Goal: Transaction & Acquisition: Purchase product/service

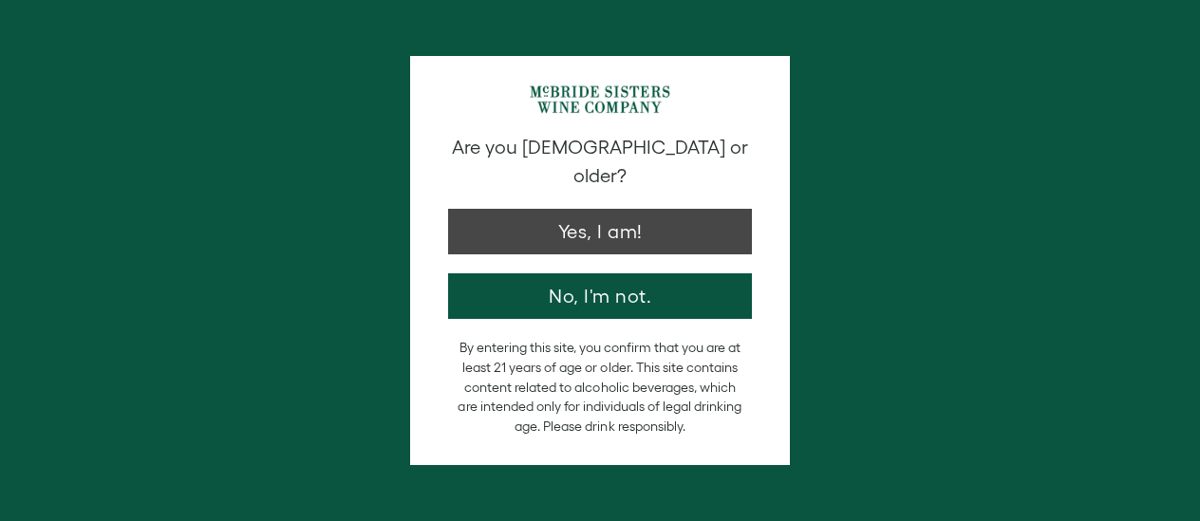
click at [632, 209] on button "Yes, I am!" at bounding box center [600, 232] width 304 height 46
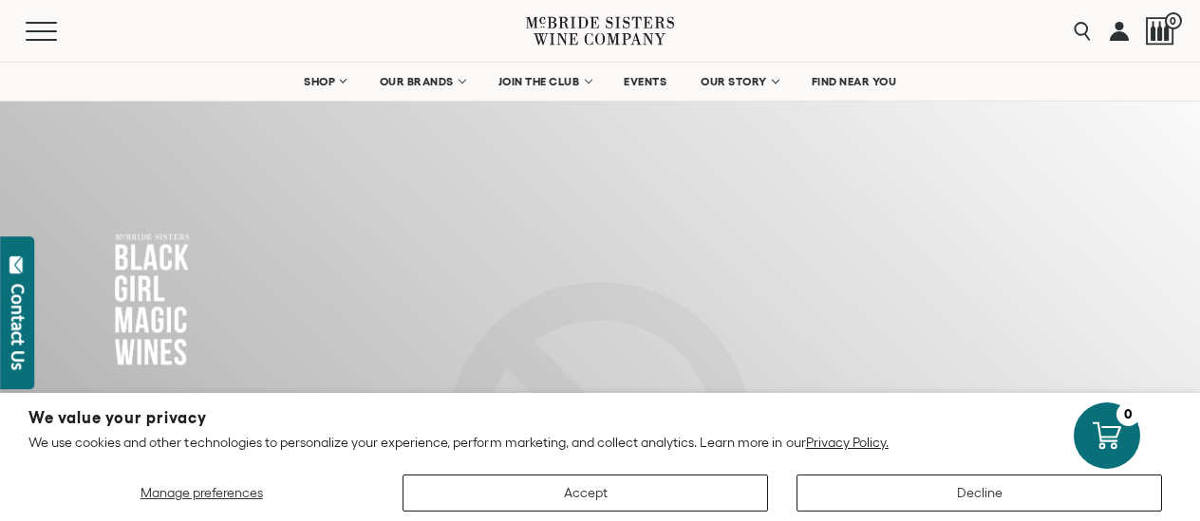
click at [604, 500] on button "Accept" at bounding box center [586, 493] width 366 height 37
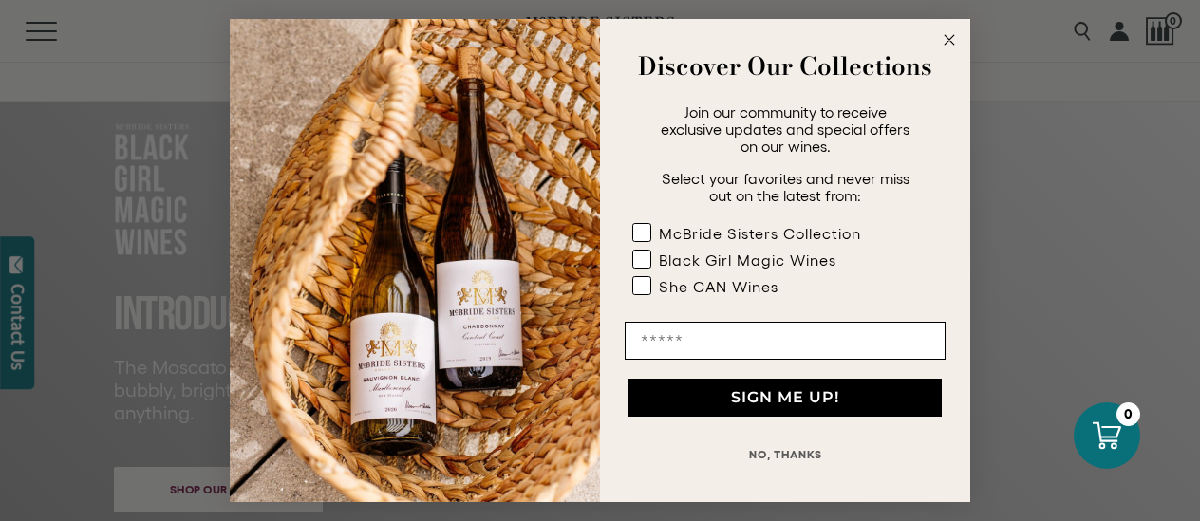
click at [946, 36] on icon "Close dialog" at bounding box center [949, 39] width 9 height 9
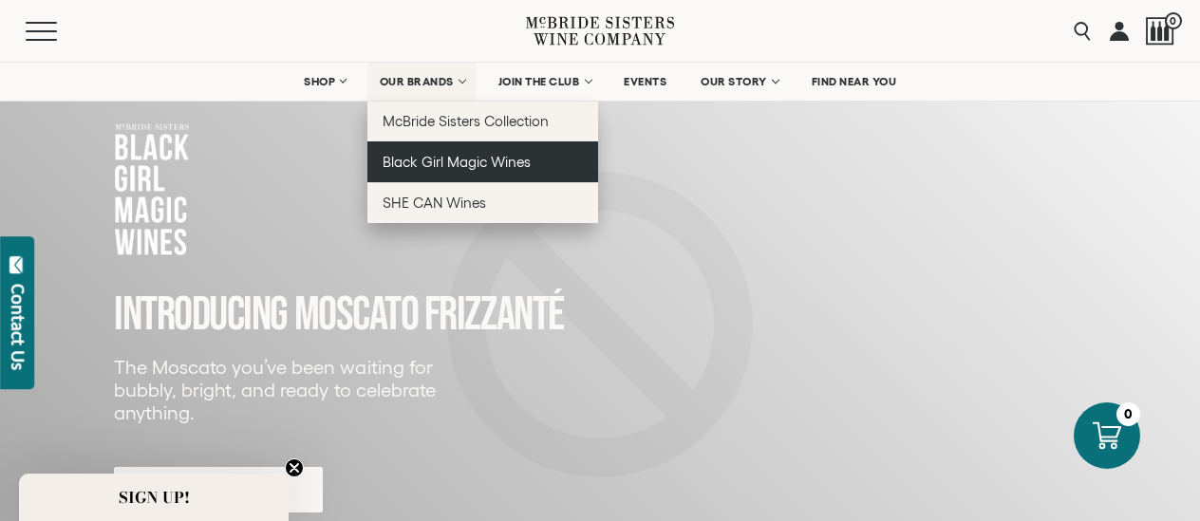
click at [438, 163] on span "Black Girl Magic Wines" at bounding box center [457, 162] width 148 height 16
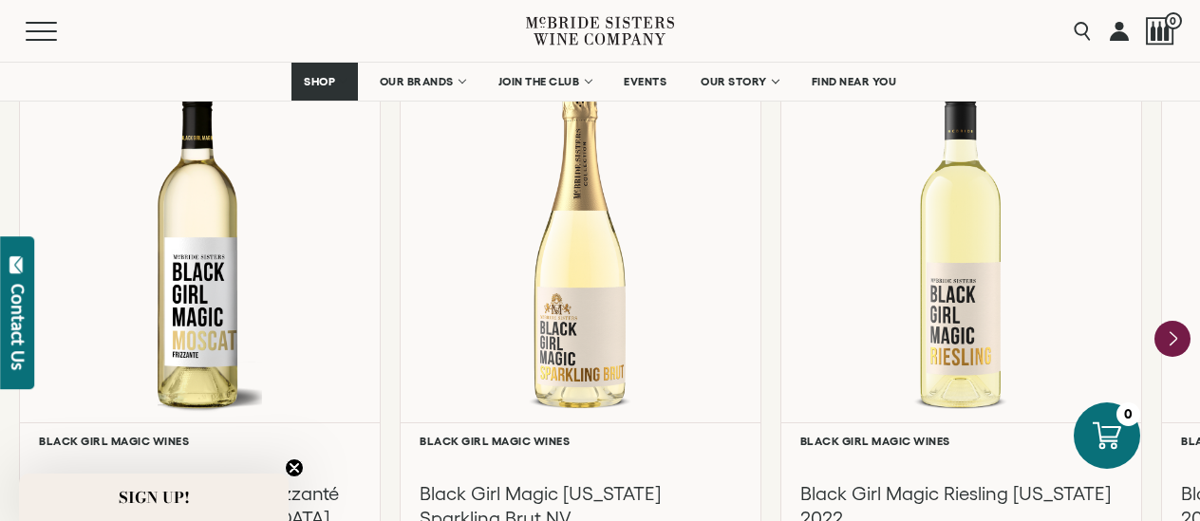
scroll to position [1718, 0]
click at [1170, 337] on icon "Next" at bounding box center [1173, 338] width 40 height 40
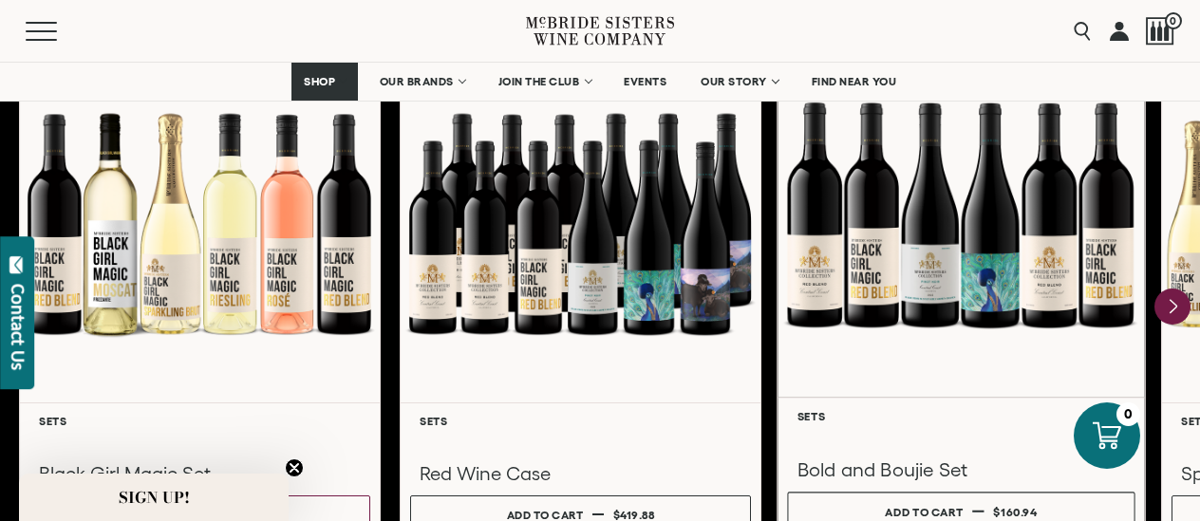
scroll to position [2621, 0]
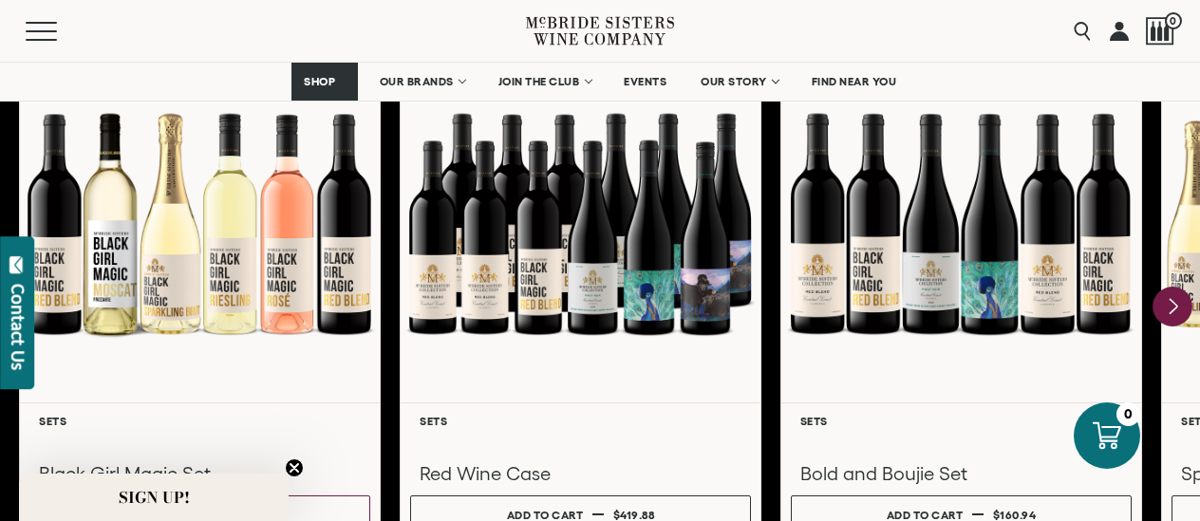
click at [1174, 305] on icon "Next" at bounding box center [1174, 306] width 8 height 15
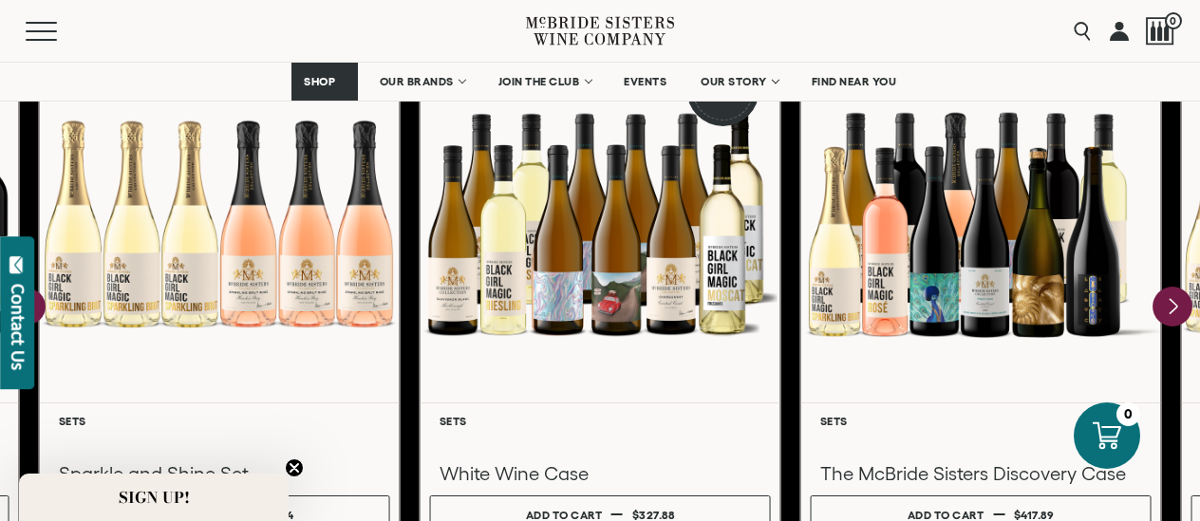
click at [1174, 305] on icon "Next" at bounding box center [1174, 306] width 8 height 15
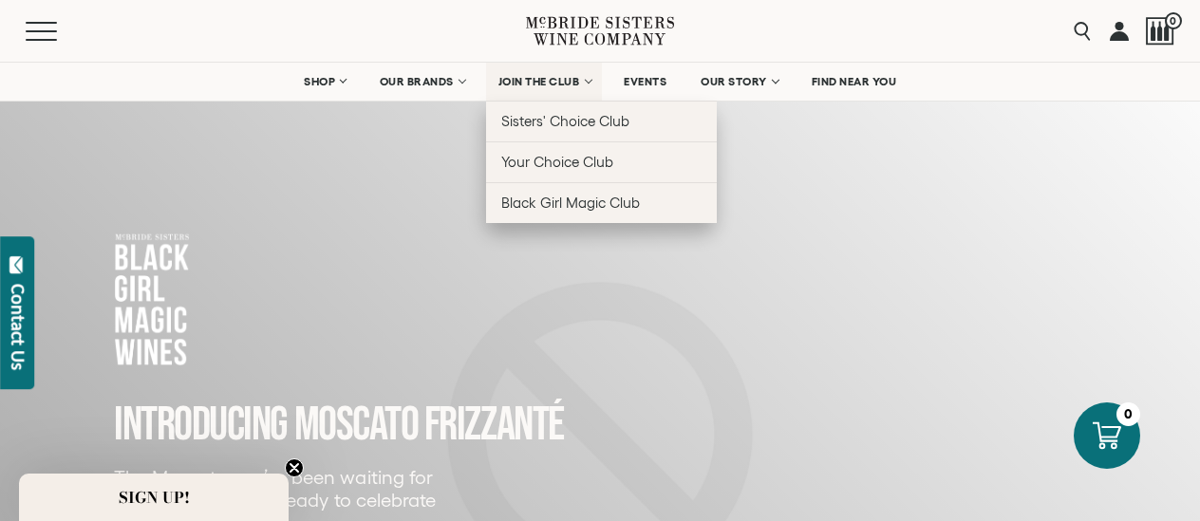
scroll to position [0, 0]
